Goal: Task Accomplishment & Management: Use online tool/utility

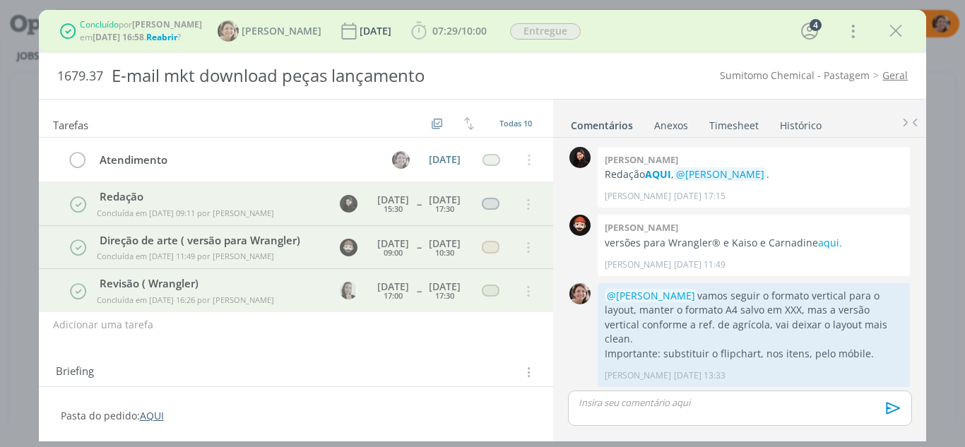
scroll to position [631, 0]
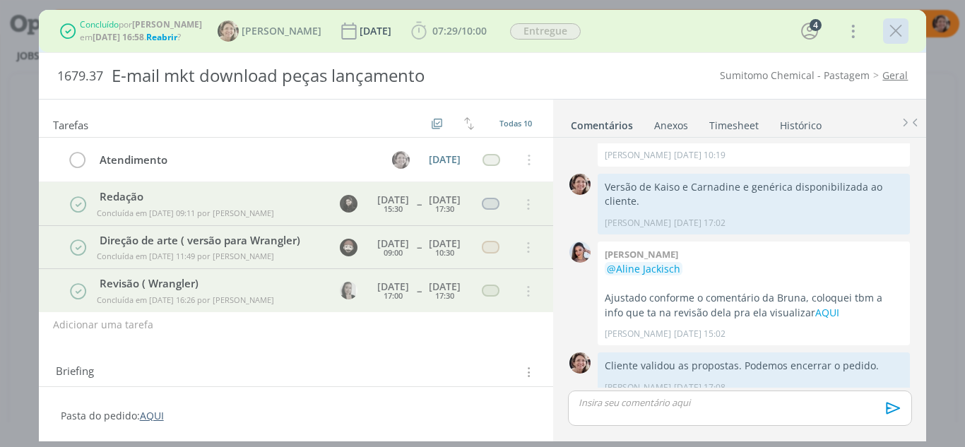
click at [899, 30] on icon "dialog" at bounding box center [895, 30] width 21 height 21
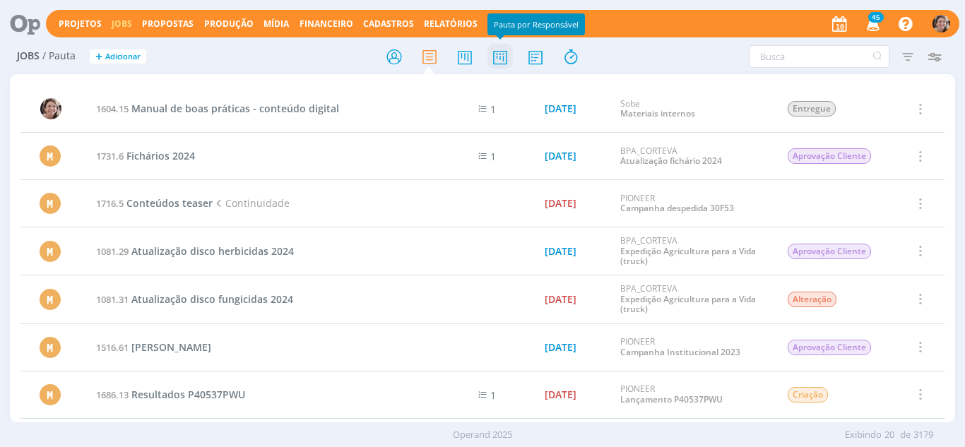
click at [501, 61] on icon at bounding box center [499, 57] width 25 height 28
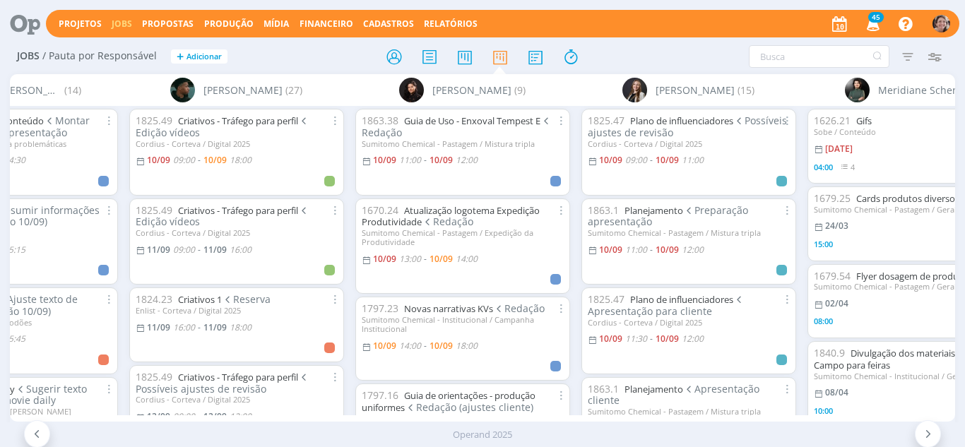
scroll to position [0, 1963]
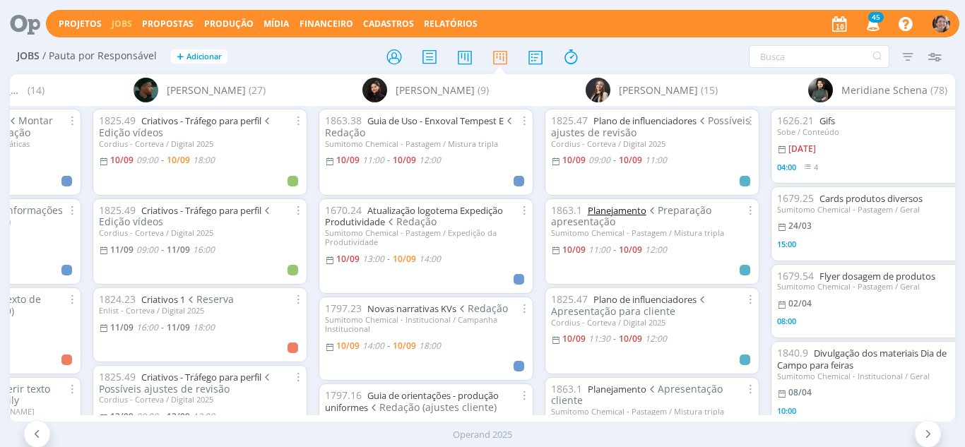
click at [609, 213] on link "Planejamento" at bounding box center [617, 210] width 59 height 13
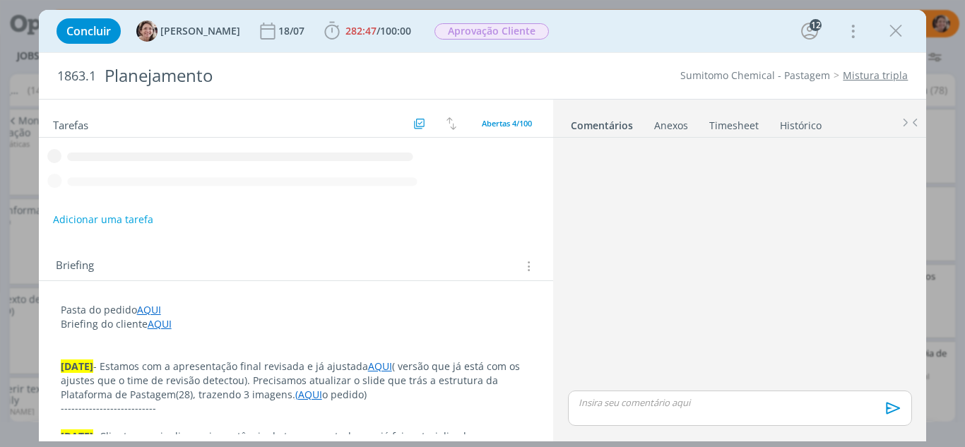
click at [902, 36] on icon "dialog" at bounding box center [895, 30] width 21 height 21
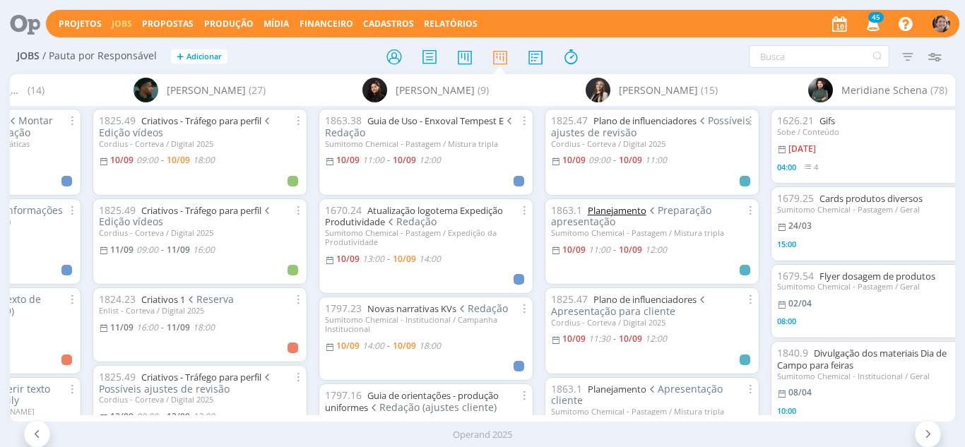
click at [621, 209] on link "Planejamento" at bounding box center [617, 210] width 59 height 13
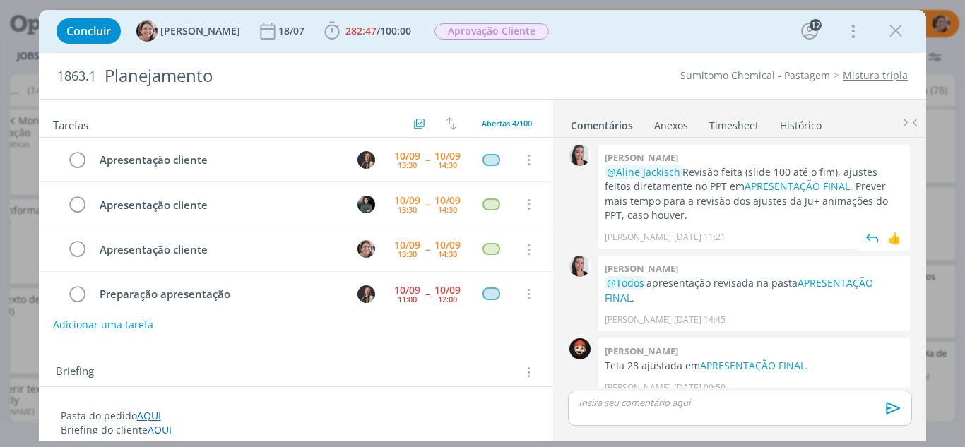
scroll to position [16, 0]
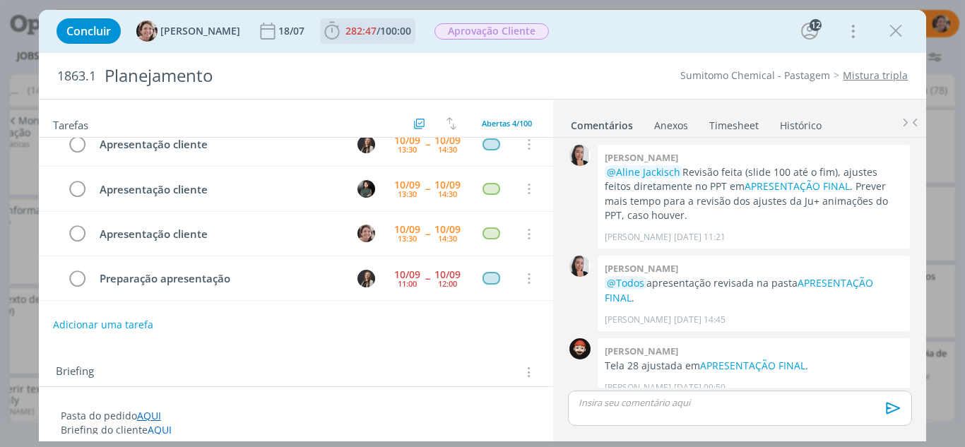
click at [324, 32] on icon "dialog" at bounding box center [331, 31] width 15 height 18
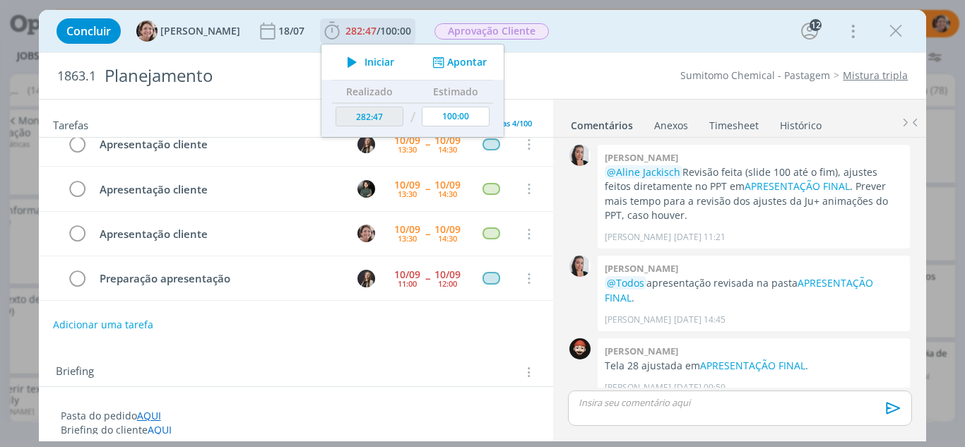
click at [371, 61] on span "Iniciar" at bounding box center [379, 62] width 30 height 10
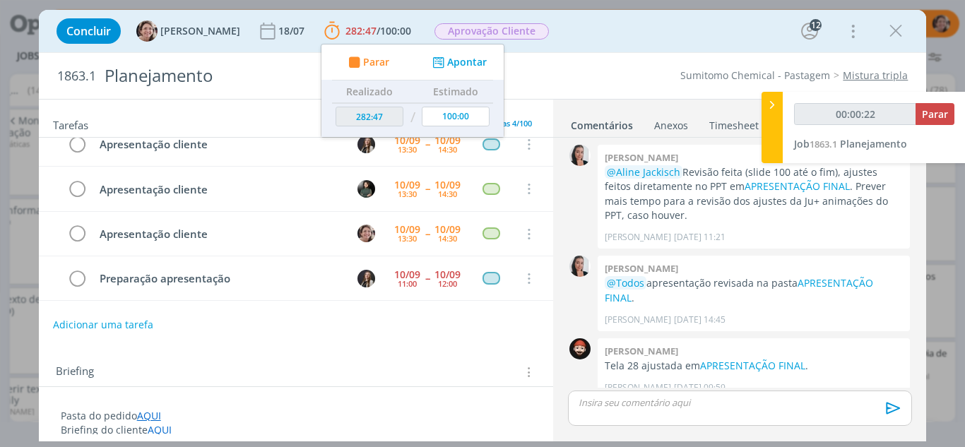
type input "00:00:23"
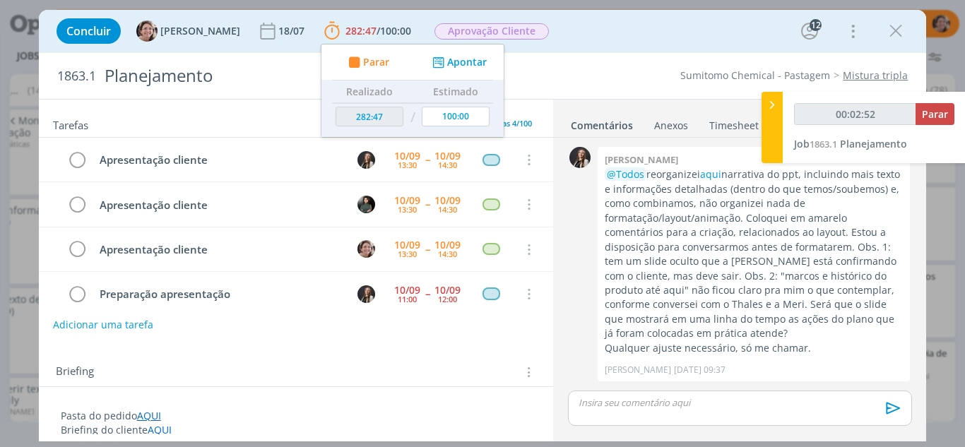
scroll to position [1979, 0]
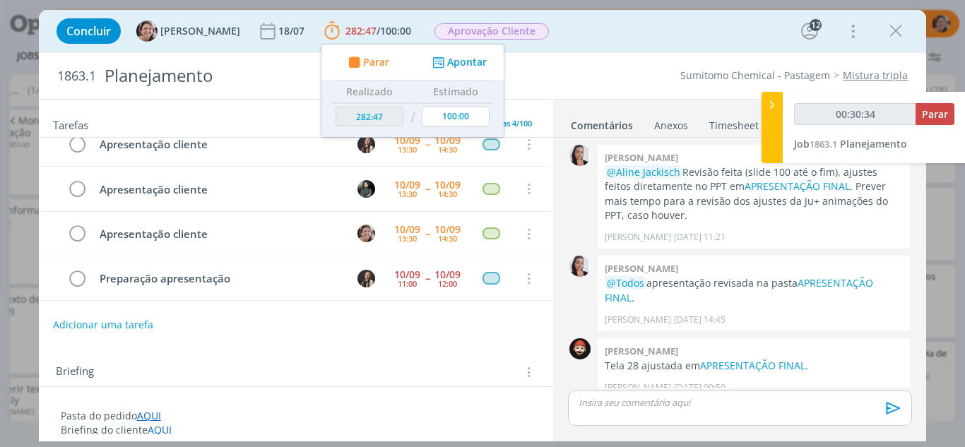
type input "00:31:34"
